Goal: Find specific page/section: Find specific page/section

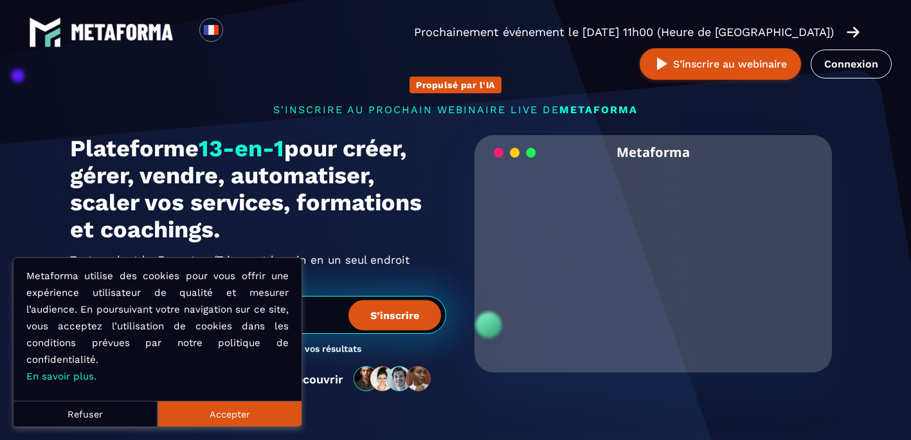
click at [223, 412] on button "Accepter" at bounding box center [229, 413] width 144 height 26
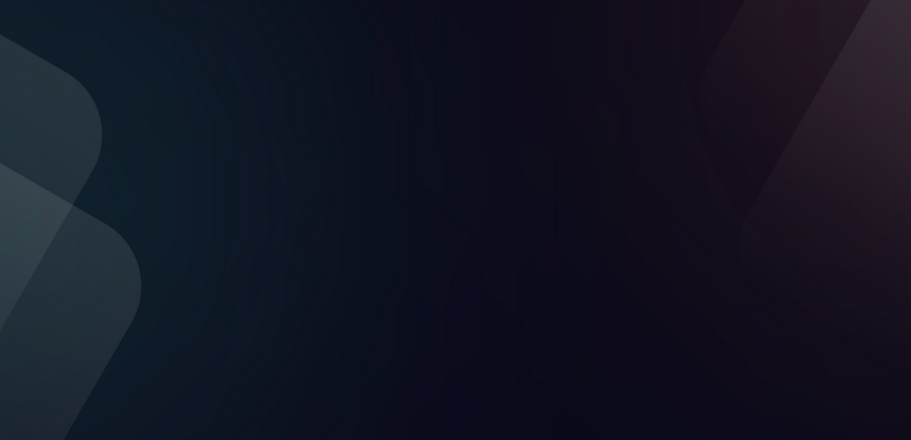
scroll to position [247, 0]
